Goal: Task Accomplishment & Management: Use online tool/utility

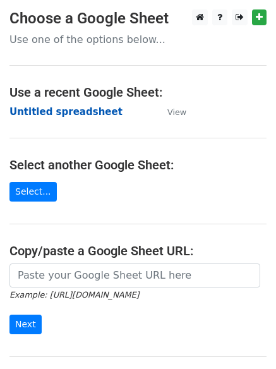
click at [83, 108] on strong "Untitled spreadsheet" at bounding box center [65, 111] width 113 height 11
click at [129, 116] on td "Untitled spreadsheet" at bounding box center [81, 112] width 145 height 15
click at [92, 116] on strong "Untitled spreadsheet" at bounding box center [65, 111] width 113 height 11
click at [133, 140] on main "Choose a Google Sheet Use one of the options below... Use a recent Google Sheet…" at bounding box center [138, 205] width 276 height 392
click at [89, 111] on strong "Untitled spreadsheet" at bounding box center [65, 111] width 113 height 11
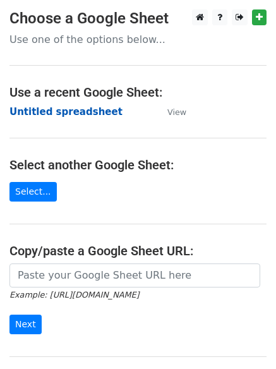
click at [66, 115] on strong "Untitled spreadsheet" at bounding box center [65, 111] width 113 height 11
click at [105, 131] on main "Choose a Google Sheet Use one of the options below... Use a recent Google Sheet…" at bounding box center [138, 205] width 276 height 392
click at [71, 110] on strong "Untitled spreadsheet" at bounding box center [65, 111] width 113 height 11
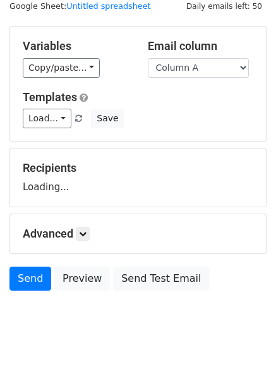
scroll to position [71, 0]
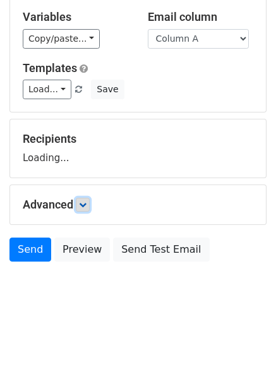
click at [79, 208] on link at bounding box center [83, 205] width 14 height 14
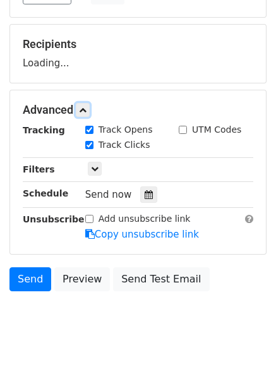
scroll to position [167, 0]
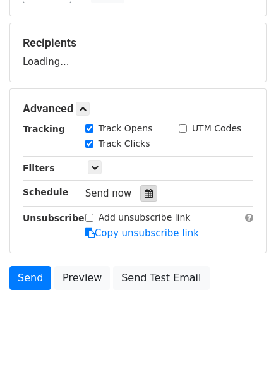
click at [145, 193] on icon at bounding box center [149, 193] width 8 height 9
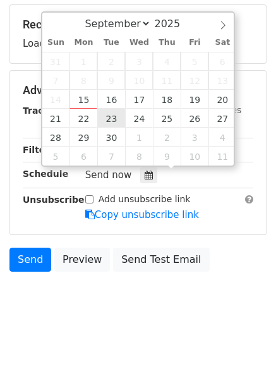
scroll to position [195, 0]
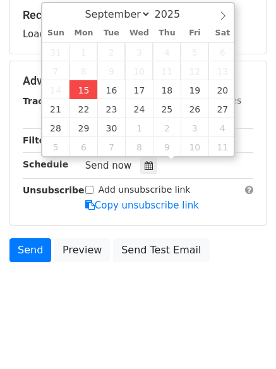
type input "2025-09-15 17:16"
type input "05"
type input "16"
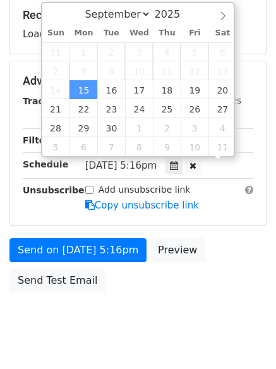
scroll to position [1, 0]
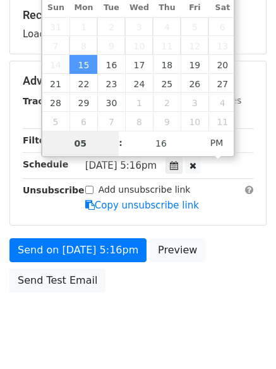
type input "6"
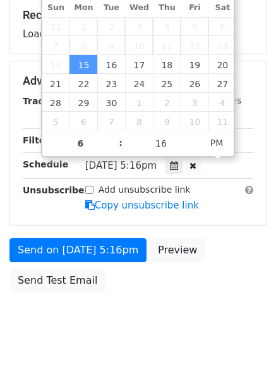
type input "2025-09-15 18:16"
click at [135, 300] on body "New Campaign Daily emails left: 50 Google Sheet: Untitled spreadsheet Variables…" at bounding box center [138, 81] width 276 height 535
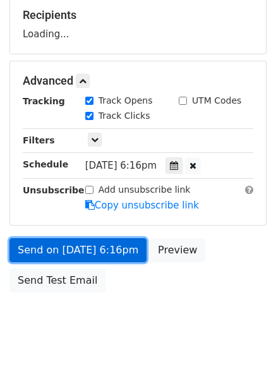
click at [105, 244] on link "Send on Sep 15 at 6:16pm" at bounding box center [77, 250] width 137 height 24
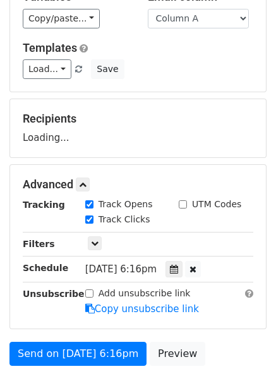
scroll to position [0, 0]
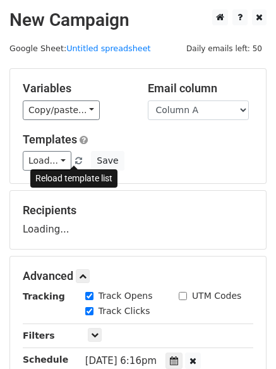
click at [74, 162] on link at bounding box center [79, 160] width 11 height 9
click at [75, 159] on span at bounding box center [78, 161] width 7 height 8
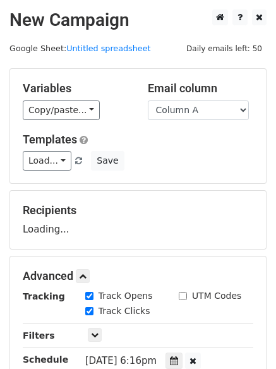
click at [178, 155] on div "Load... No templates saved Save" at bounding box center [138, 161] width 250 height 20
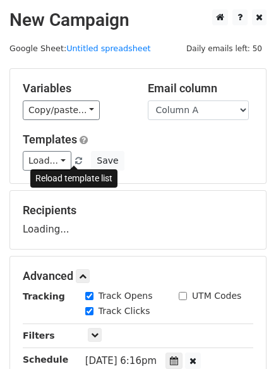
click at [75, 159] on span at bounding box center [78, 161] width 7 height 8
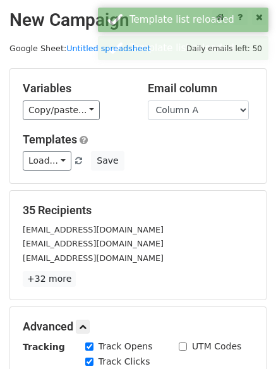
click at [123, 162] on div "Load... No templates saved Save" at bounding box center [138, 161] width 250 height 20
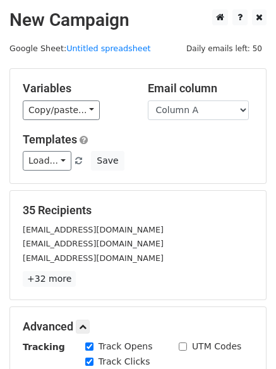
click at [224, 183] on div "Variables Copy/paste... {{Column A}} {{Column B}} {{Column C}} {{Column D}} {{C…" at bounding box center [138, 126] width 256 height 114
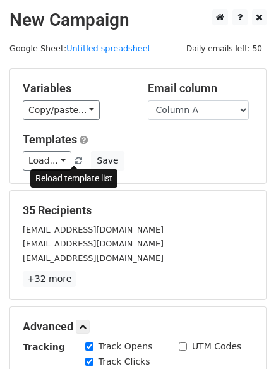
click at [75, 162] on span at bounding box center [78, 161] width 7 height 8
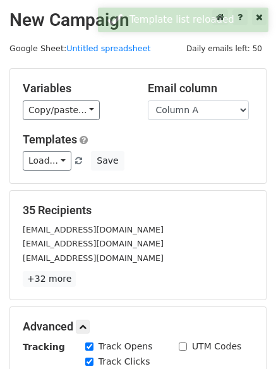
click at [206, 169] on div "Load... No templates saved Save" at bounding box center [138, 161] width 250 height 20
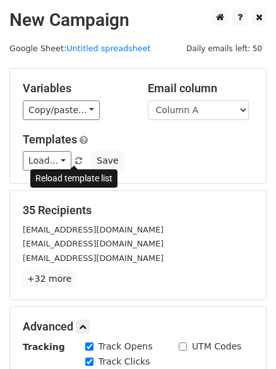
click at [74, 156] on link at bounding box center [79, 160] width 11 height 9
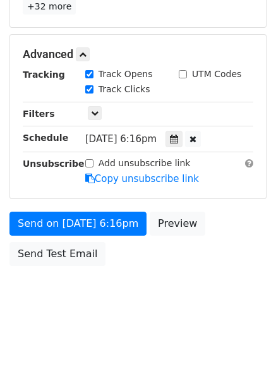
scroll to position [276, 0]
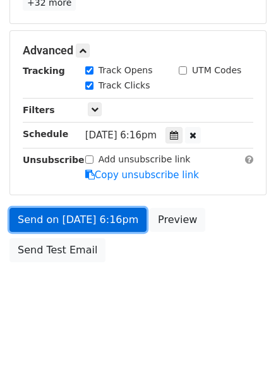
click at [93, 222] on link "Send on Sep 15 at 6:16pm" at bounding box center [77, 220] width 137 height 24
click at [115, 230] on link "Send on Sep 15 at 6:16pm" at bounding box center [77, 220] width 137 height 24
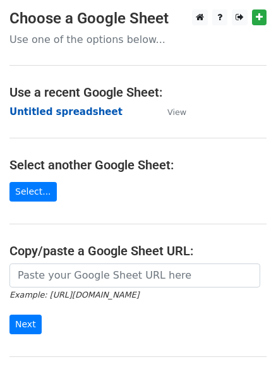
click at [91, 111] on strong "Untitled spreadsheet" at bounding box center [65, 111] width 113 height 11
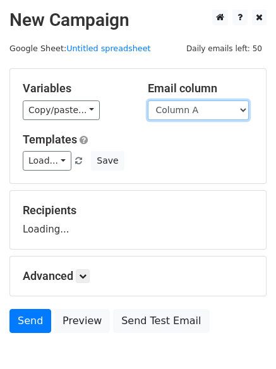
drag, startPoint x: 0, startPoint y: 0, endPoint x: 224, endPoint y: 114, distance: 251.2
click at [224, 114] on select "Column A Column B Column C Column D Column E" at bounding box center [198, 110] width 101 height 20
select select "Column B"
click at [148, 100] on select "Column A Column B Column C Column D Column E" at bounding box center [198, 110] width 101 height 20
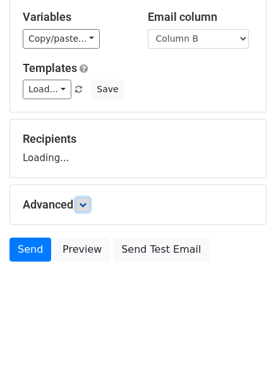
click at [87, 205] on icon at bounding box center [83, 205] width 8 height 8
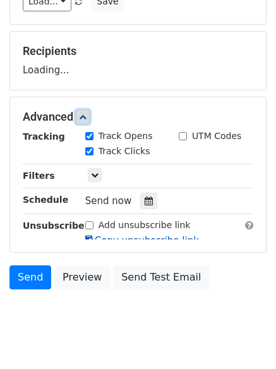
scroll to position [161, 0]
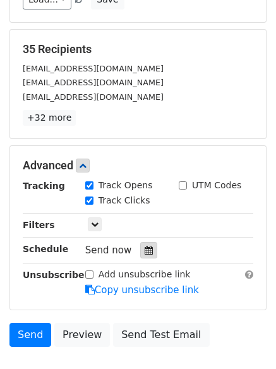
click at [147, 256] on div at bounding box center [148, 250] width 17 height 16
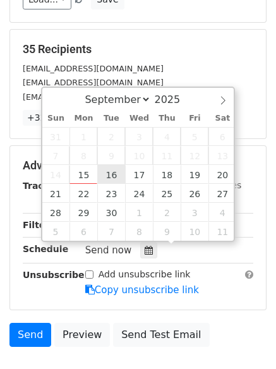
type input "2025-09-16 12:00"
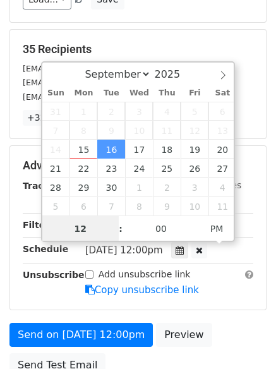
scroll to position [1, 0]
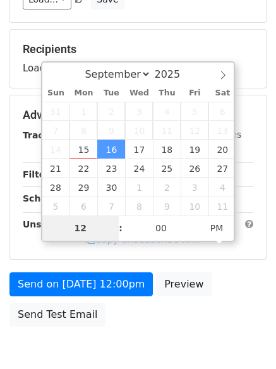
type input "7"
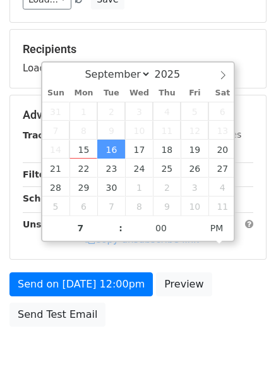
type input "2025-09-16 19:00"
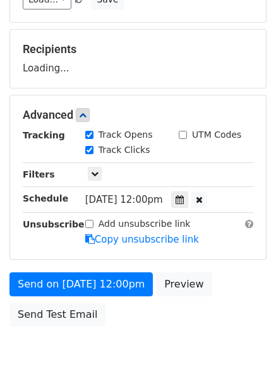
click at [143, 316] on form "Variables Copy/paste... {{Column A}} {{Column B}} {{Column C}} {{Column D}} {{C…" at bounding box center [137, 120] width 257 height 426
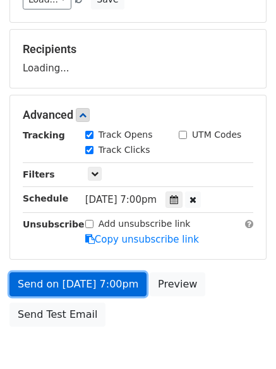
click at [116, 282] on link "Send on Sep 16 at 7:00pm" at bounding box center [77, 284] width 137 height 24
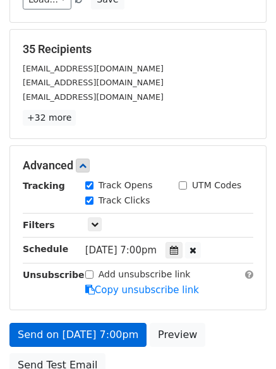
scroll to position [224, 0]
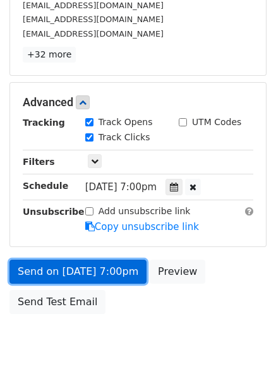
click at [102, 269] on link "Send on Sep 16 at 7:00pm" at bounding box center [77, 272] width 137 height 24
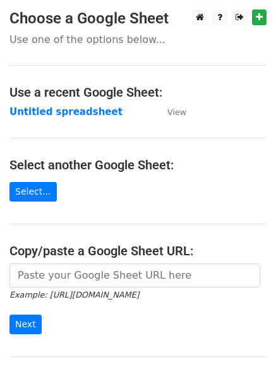
click at [75, 115] on strong "Untitled spreadsheet" at bounding box center [65, 111] width 113 height 11
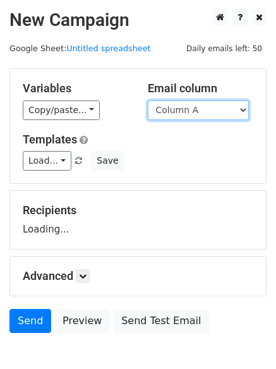
click at [191, 113] on select "Column A Column B Column C Column D Column E" at bounding box center [198, 110] width 101 height 20
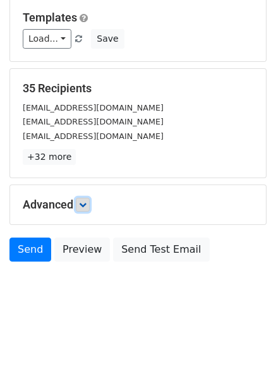
click at [86, 201] on icon at bounding box center [83, 205] width 8 height 8
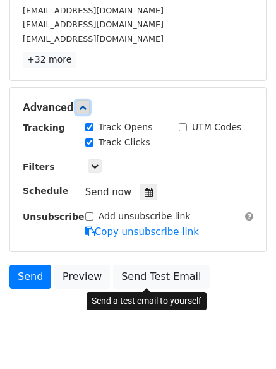
scroll to position [226, 0]
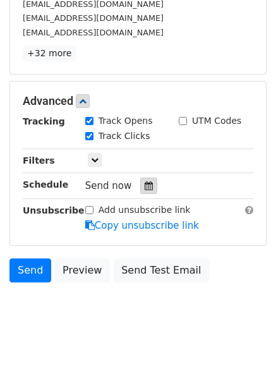
click at [142, 191] on div at bounding box center [148, 186] width 17 height 16
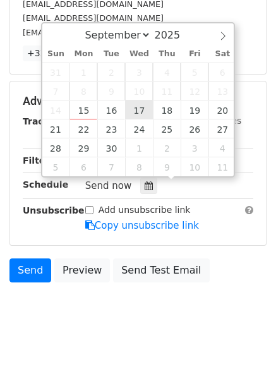
type input "2025-09-17 12:00"
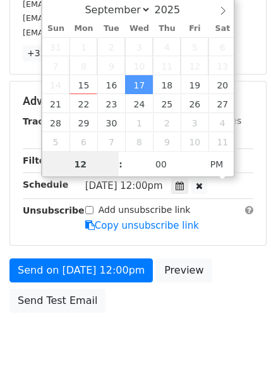
scroll to position [1, 0]
type input "8"
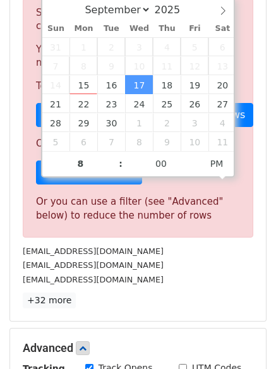
type input "2025-09-17 20:00"
click at [174, 304] on p "+32 more" at bounding box center [138, 300] width 231 height 16
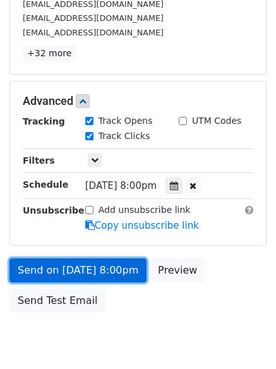
click at [114, 268] on link "Send on Sep 17 at 8:00pm" at bounding box center [77, 270] width 137 height 24
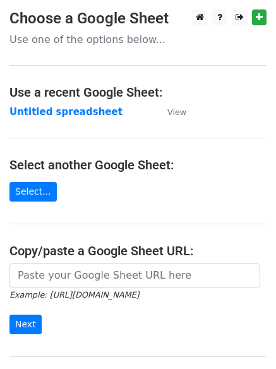
click at [94, 118] on td "Untitled spreadsheet" at bounding box center [81, 112] width 145 height 15
click at [176, 138] on hr at bounding box center [137, 138] width 257 height 1
click at [75, 114] on strong "Untitled spreadsheet" at bounding box center [65, 111] width 113 height 11
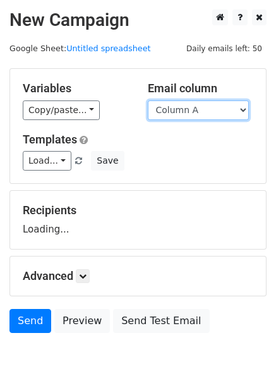
drag, startPoint x: 0, startPoint y: 0, endPoint x: 198, endPoint y: 114, distance: 228.1
click at [198, 114] on select "Column A Column B Column C Column D Column E" at bounding box center [198, 110] width 101 height 20
click at [148, 100] on select "Column A Column B Column C Column D Column E" at bounding box center [198, 110] width 101 height 20
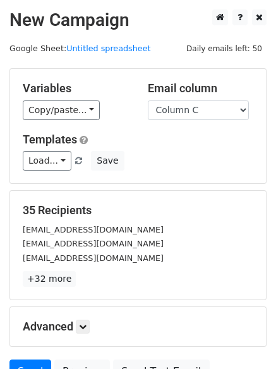
click at [195, 99] on div "Email column Column A Column B Column C Column D Column E" at bounding box center [200, 100] width 125 height 39
click at [196, 110] on select "Column A Column B Column C Column D Column E" at bounding box center [198, 110] width 101 height 20
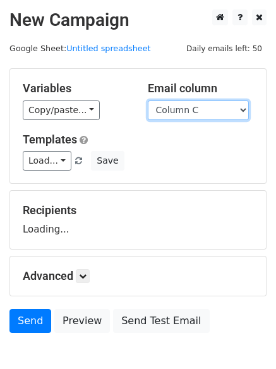
select select "Column D"
click at [148, 100] on select "Column A Column B Column C Column D Column E" at bounding box center [198, 110] width 101 height 20
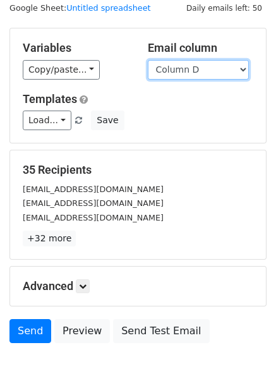
scroll to position [71, 0]
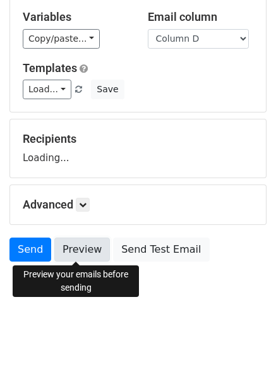
click at [87, 261] on link "Preview" at bounding box center [82, 250] width 56 height 24
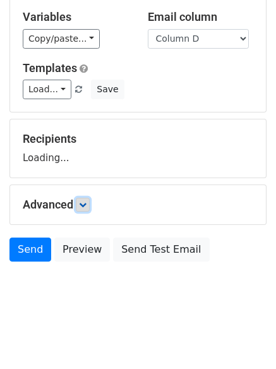
click at [86, 207] on form "Variables Copy/paste... {{Column A}} {{Column B}} {{Column C}} {{Column D}} {{C…" at bounding box center [137, 132] width 257 height 271
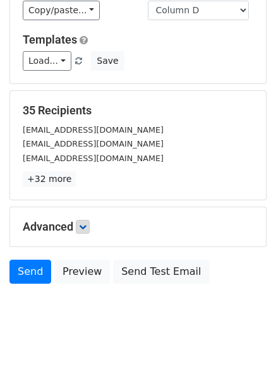
scroll to position [122, 0]
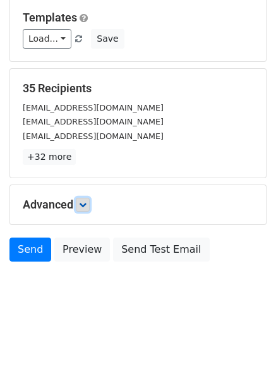
click at [87, 206] on icon at bounding box center [83, 205] width 8 height 8
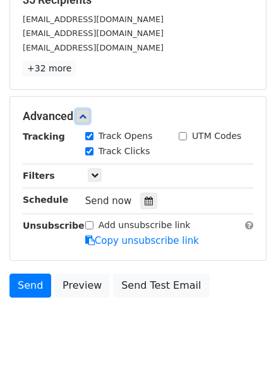
scroll to position [212, 0]
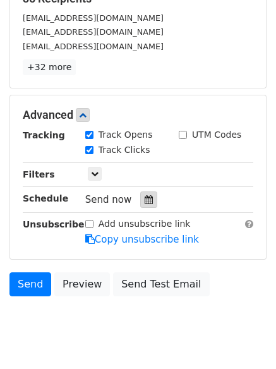
click at [148, 198] on div at bounding box center [148, 199] width 17 height 16
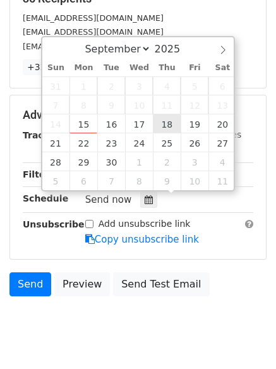
type input "2025-09-18 12:00"
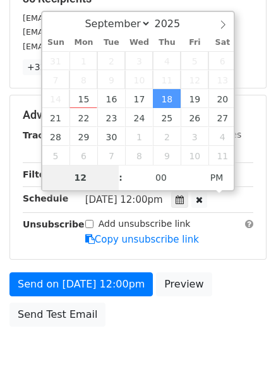
type input "9"
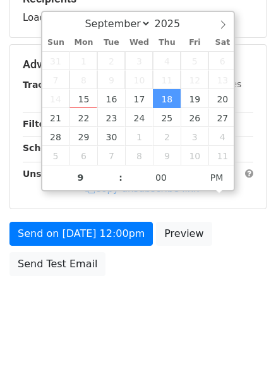
type input "2025-09-18 21:00"
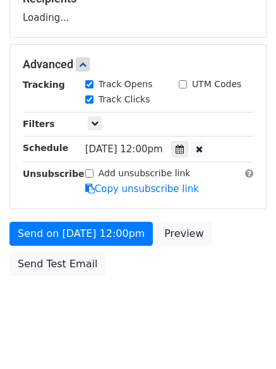
click at [182, 282] on body "New Campaign Daily emails left: 50 Google Sheet: Untitled spreadsheet Variables…" at bounding box center [138, 65] width 276 height 535
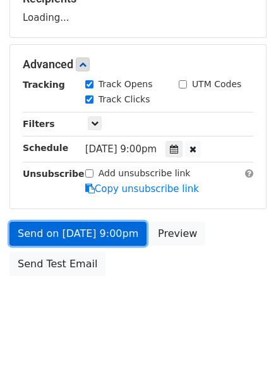
click at [97, 222] on link "Send on Sep 18 at 9:00pm" at bounding box center [77, 234] width 137 height 24
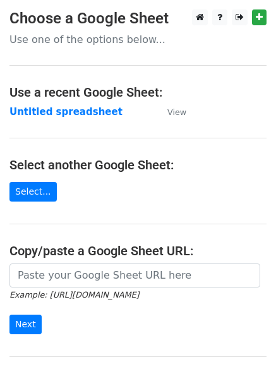
click at [85, 111] on strong "Untitled spreadsheet" at bounding box center [65, 111] width 113 height 11
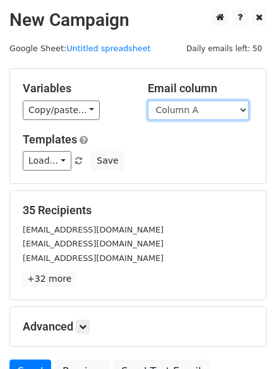
click at [206, 107] on select "Column A Column B Column C Column D Column E" at bounding box center [198, 110] width 101 height 20
select select "Column E"
click at [148, 100] on select "Column A Column B Column C Column D Column E" at bounding box center [198, 110] width 101 height 20
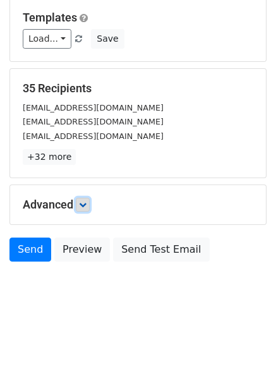
click at [81, 199] on link at bounding box center [83, 205] width 14 height 14
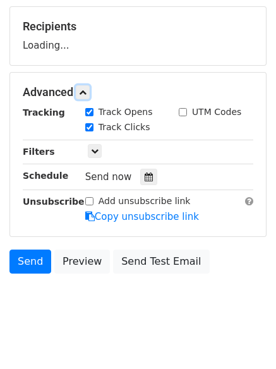
scroll to position [185, 0]
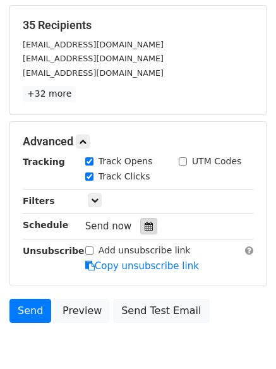
click at [144, 232] on div at bounding box center [148, 226] width 17 height 16
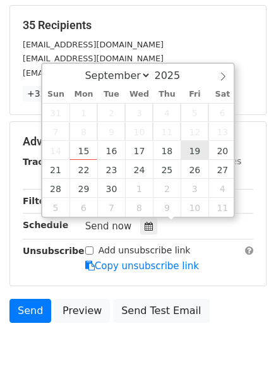
type input "[DATE] 12:00"
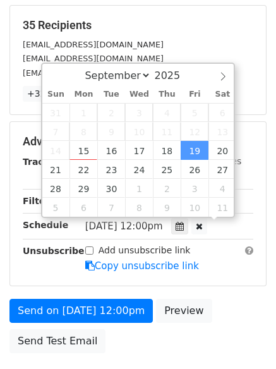
scroll to position [1, 0]
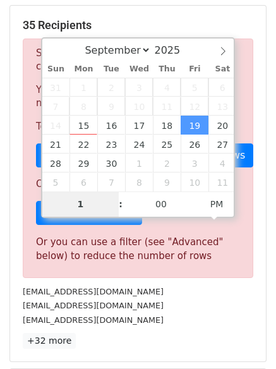
type input "10"
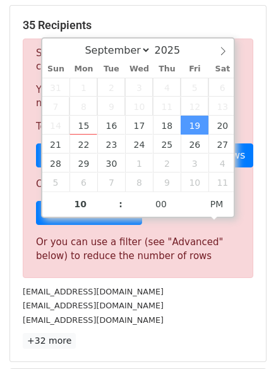
type input "[DATE] 22:00"
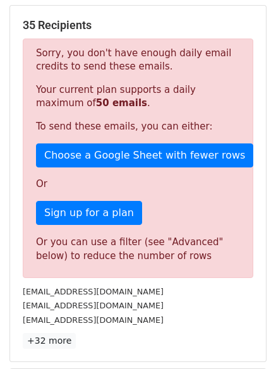
click at [196, 296] on div "[EMAIL_ADDRESS][DOMAIN_NAME]" at bounding box center [138, 291] width 250 height 15
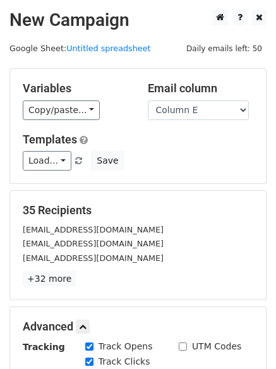
scroll to position [276, 0]
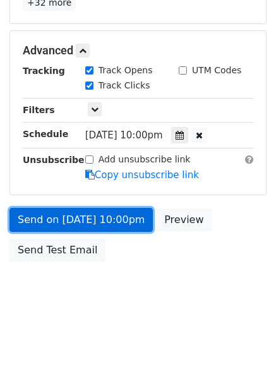
click at [124, 216] on link "Send on [DATE] 10:00pm" at bounding box center [80, 220] width 143 height 24
